Goal: Information Seeking & Learning: Check status

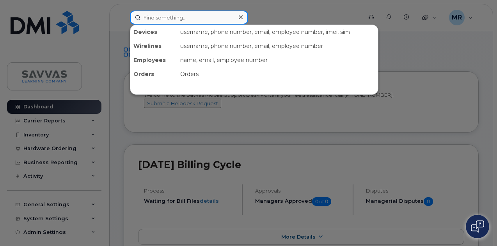
click at [170, 21] on input at bounding box center [189, 18] width 118 height 14
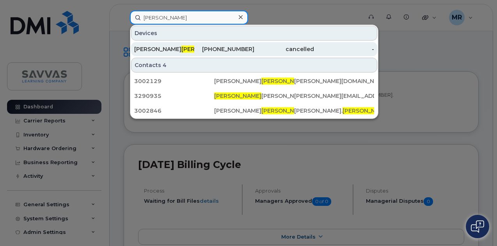
type input "[PERSON_NAME]"
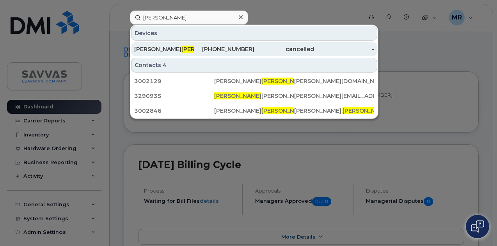
click at [203, 45] on div "[PHONE_NUMBER]" at bounding box center [224, 49] width 60 height 8
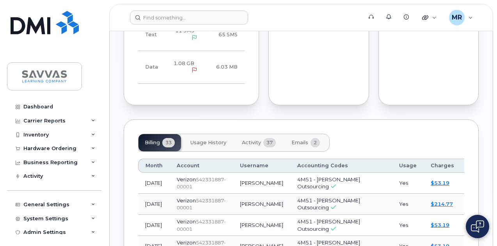
scroll to position [703, 0]
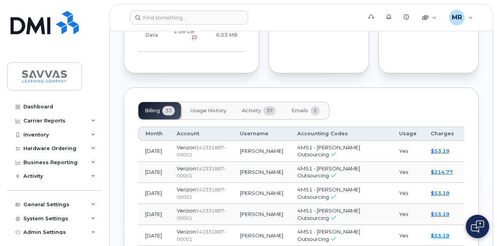
click at [214, 108] on span "Usage History" at bounding box center [209, 111] width 36 height 6
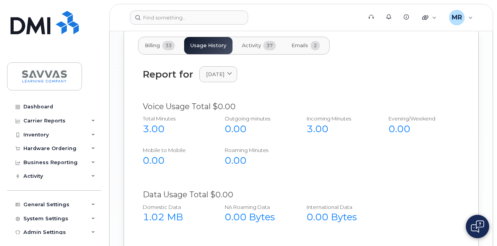
scroll to position [715, 0]
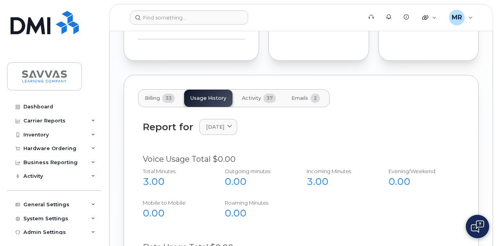
click at [218, 89] on div "Billing 33 Usage History Activity 37 Emails 2" at bounding box center [234, 98] width 192 height 18
click at [224, 123] on span "[DATE]" at bounding box center [215, 126] width 18 height 7
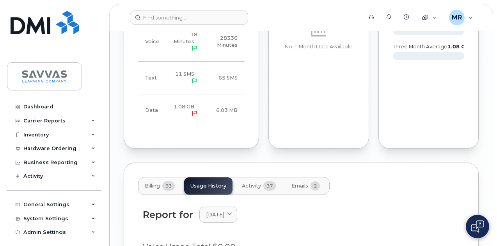
scroll to position [713, 0]
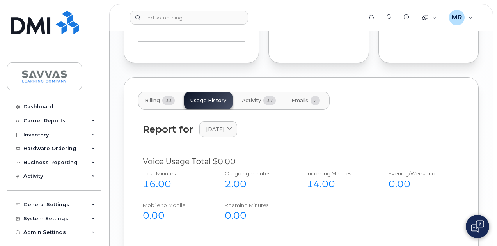
click at [215, 117] on div "Report for July 2025 2025 August July June May April March February January 202…" at bounding box center [301, 134] width 326 height 35
click at [221, 126] on span "July 2025" at bounding box center [215, 129] width 18 height 7
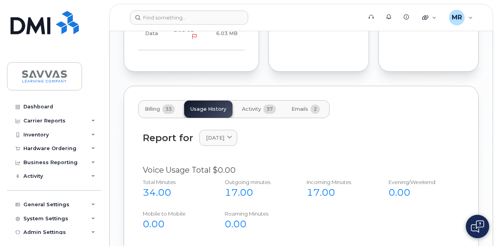
scroll to position [674, 0]
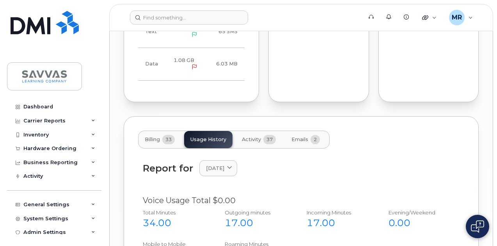
click at [249, 137] on span "Activity" at bounding box center [251, 140] width 19 height 6
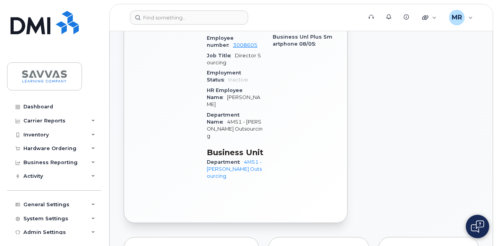
scroll to position [88, 0]
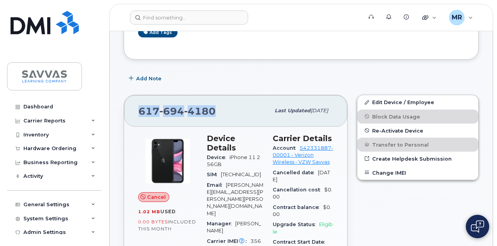
drag, startPoint x: 219, startPoint y: 110, endPoint x: 136, endPoint y: 115, distance: 82.9
click at [136, 115] on div "617 694 4180 Last updated Aug 13, 2025" at bounding box center [235, 110] width 223 height 31
click at [232, 115] on div "617 694 4180" at bounding box center [205, 111] width 132 height 16
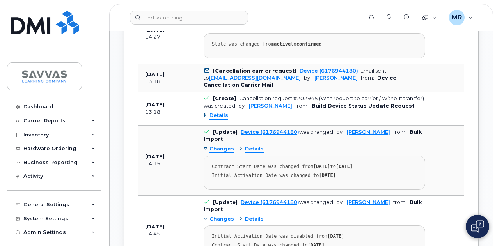
scroll to position [591, 0]
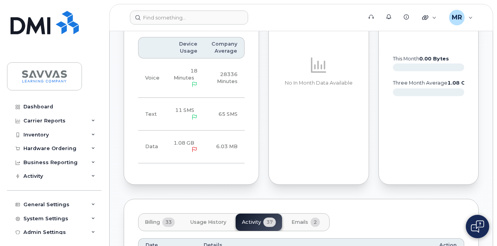
click at [202, 214] on button "Usage History" at bounding box center [208, 222] width 48 height 17
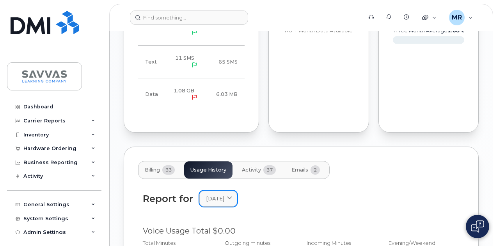
scroll to position [644, 0]
click at [233, 195] on span at bounding box center [229, 198] width 7 height 7
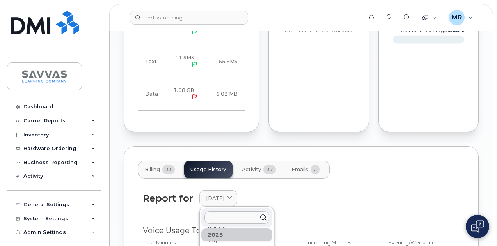
scroll to position [39, 0]
click at [326, 191] on div "Report for June 2025 2025 August July June May April March February January 202…" at bounding box center [301, 199] width 317 height 16
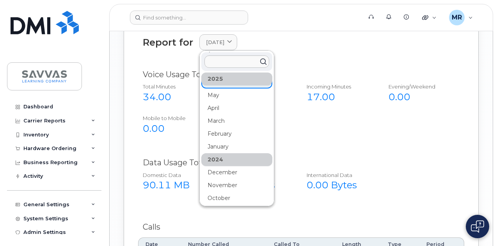
click at [406, 169] on div "Domestic Data 90.11 MB NA Roaming Data 0.00 Bytes International Data 0.00 Bytes" at bounding box center [296, 185] width 328 height 32
click at [407, 169] on div "Domestic Data 90.11 MB NA Roaming Data 0.00 Bytes International Data 0.00 Bytes" at bounding box center [296, 185] width 328 height 32
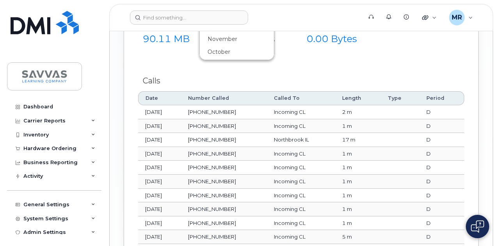
scroll to position [956, 0]
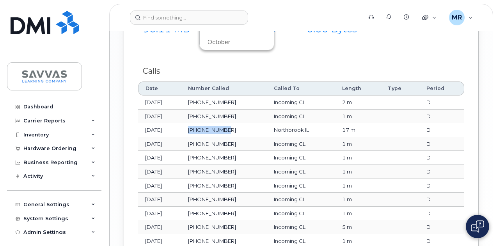
drag, startPoint x: 210, startPoint y: 76, endPoint x: 255, endPoint y: 82, distance: 45.3
click at [255, 123] on td "847-562-6148" at bounding box center [224, 130] width 86 height 14
copy span "847-562-6148"
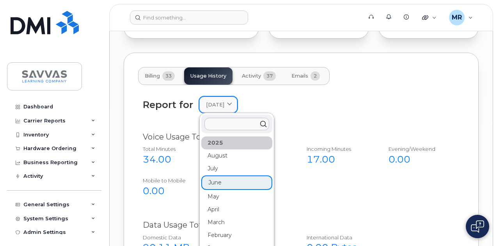
scroll to position [722, 0]
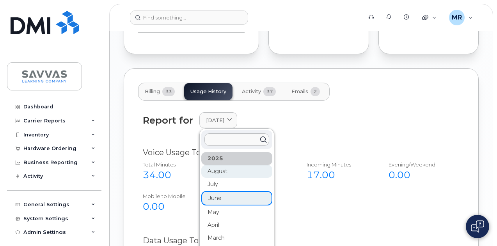
click at [230, 206] on div "August" at bounding box center [236, 212] width 71 height 13
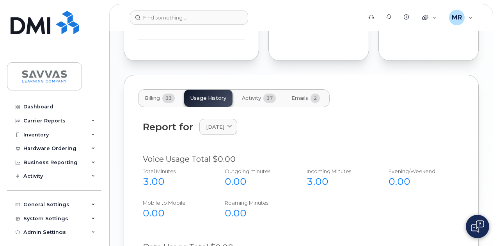
scroll to position [871, 0]
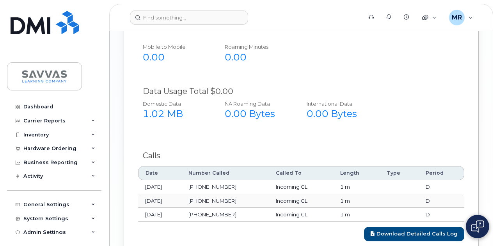
drag, startPoint x: 254, startPoint y: 157, endPoint x: 201, endPoint y: 162, distance: 53.3
click at [201, 208] on tr "Jul 10, 2025 650-456-8718 Incoming CL 1 m D" at bounding box center [301, 215] width 326 height 14
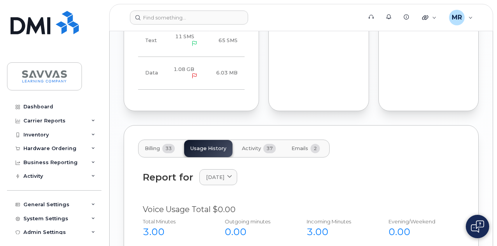
scroll to position [637, 0]
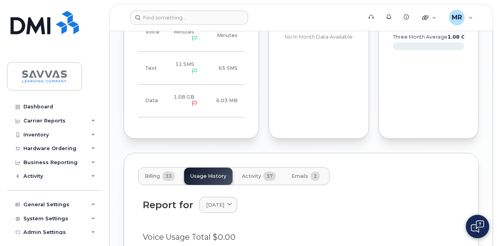
click at [226, 167] on div "Billing 33 Usage History Activity 37 Emails 2" at bounding box center [234, 176] width 192 height 18
click at [237, 197] on link "[DATE]" at bounding box center [218, 205] width 38 height 16
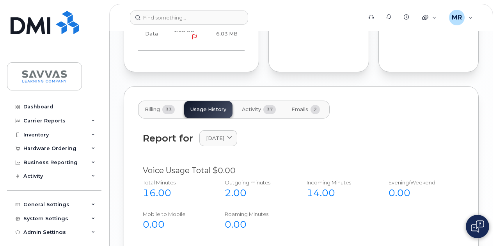
scroll to position [635, 0]
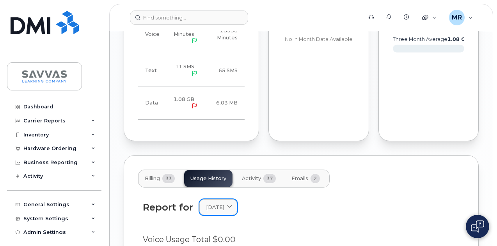
click at [224, 204] on span "July 2025" at bounding box center [215, 207] width 18 height 7
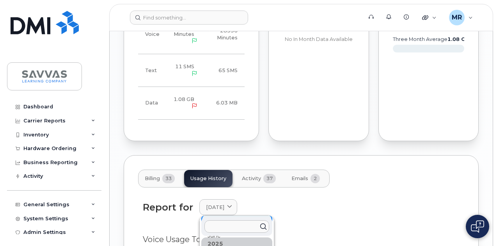
scroll to position [39, 0]
click at [346, 195] on div "Report for July 2025 2025 August July June May April March February January 202…" at bounding box center [301, 212] width 326 height 35
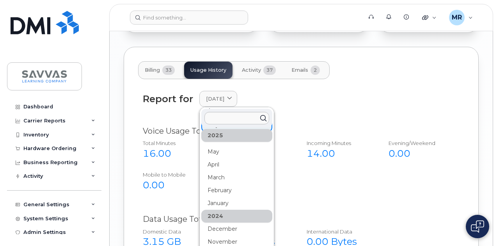
scroll to position [791, 0]
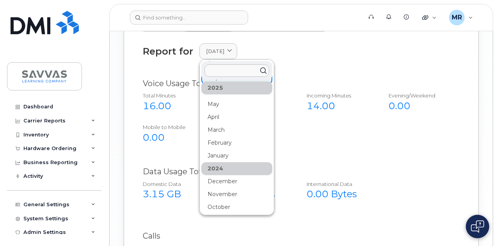
click at [349, 96] on div "Total Minutes 16.00 Outgoing minutes 2.00 Incoming Minutes 14.00 Evening/Weeken…" at bounding box center [296, 120] width 328 height 63
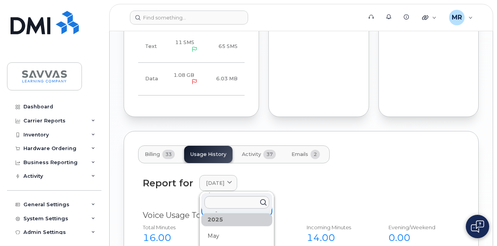
scroll to position [596, 0]
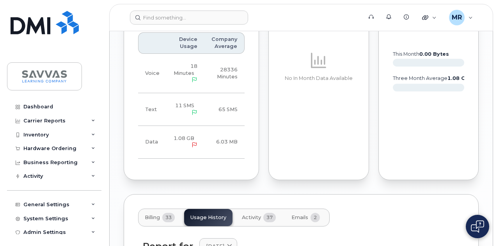
click at [256, 215] on span "Activity" at bounding box center [251, 218] width 19 height 6
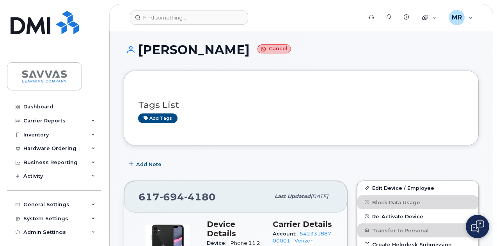
scroll to position [0, 0]
